Goal: Information Seeking & Learning: Learn about a topic

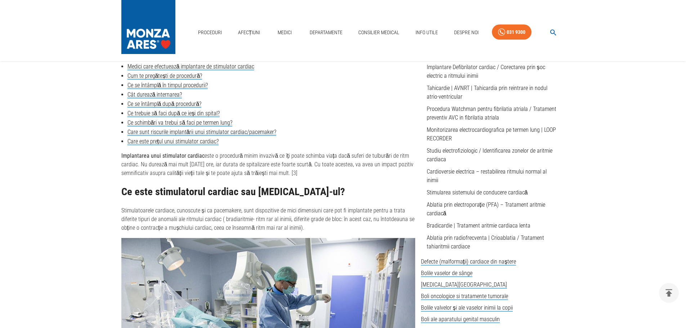
scroll to position [216, 0]
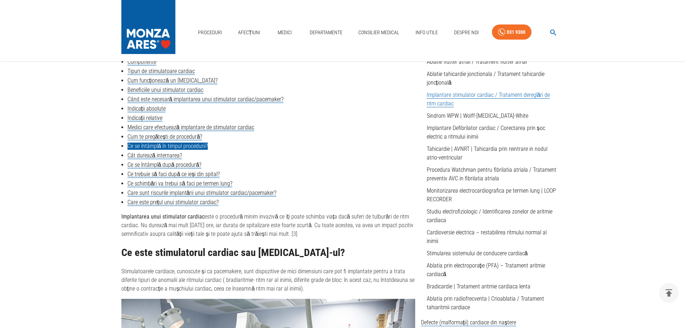
click at [152, 145] on link "Ce se întâmplă în timpul procedurii?" at bounding box center [168, 146] width 81 height 7
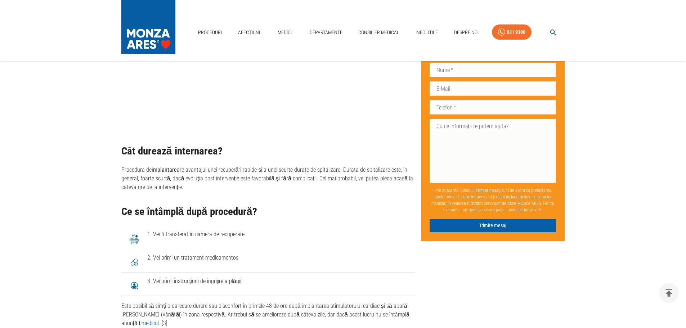
scroll to position [2505, 0]
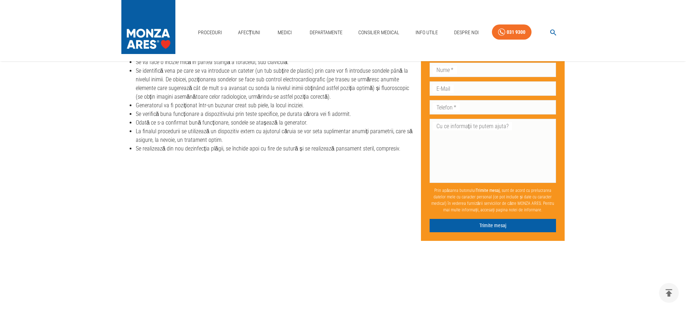
scroll to position [216, 0]
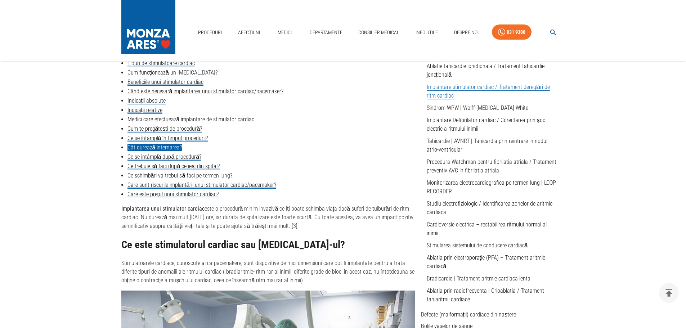
click at [141, 146] on link "Cât durează internarea?" at bounding box center [155, 147] width 55 height 7
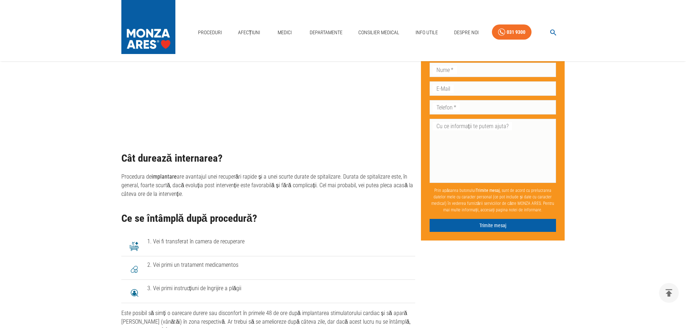
scroll to position [2418, 0]
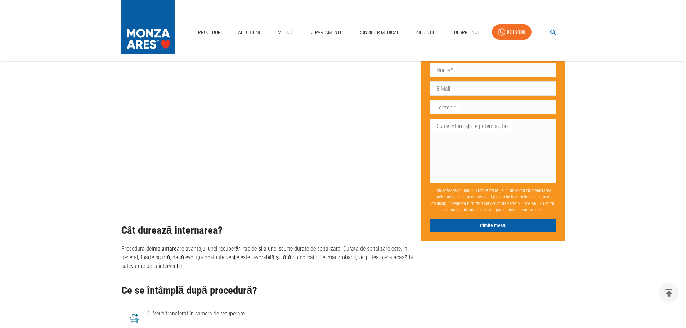
scroll to position [216, 0]
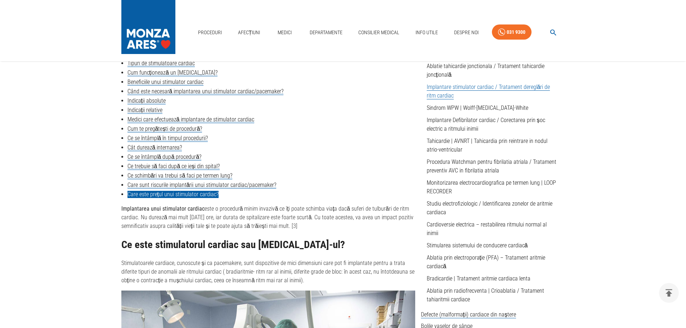
click at [147, 198] on link "Care este prețul unui stimulator cardiac?" at bounding box center [173, 194] width 91 height 7
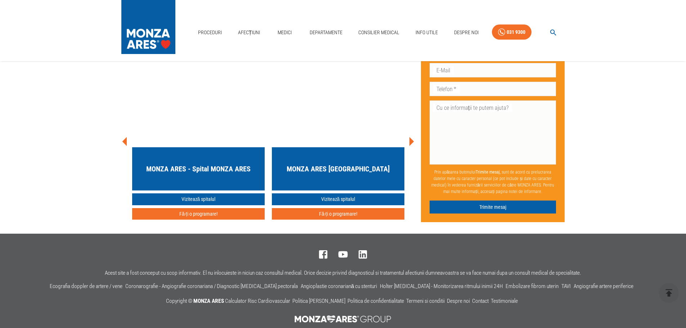
scroll to position [3841, 0]
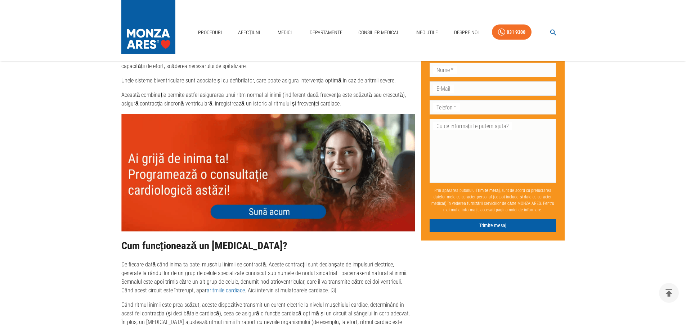
scroll to position [1257, 0]
